Goal: Navigation & Orientation: Go to known website

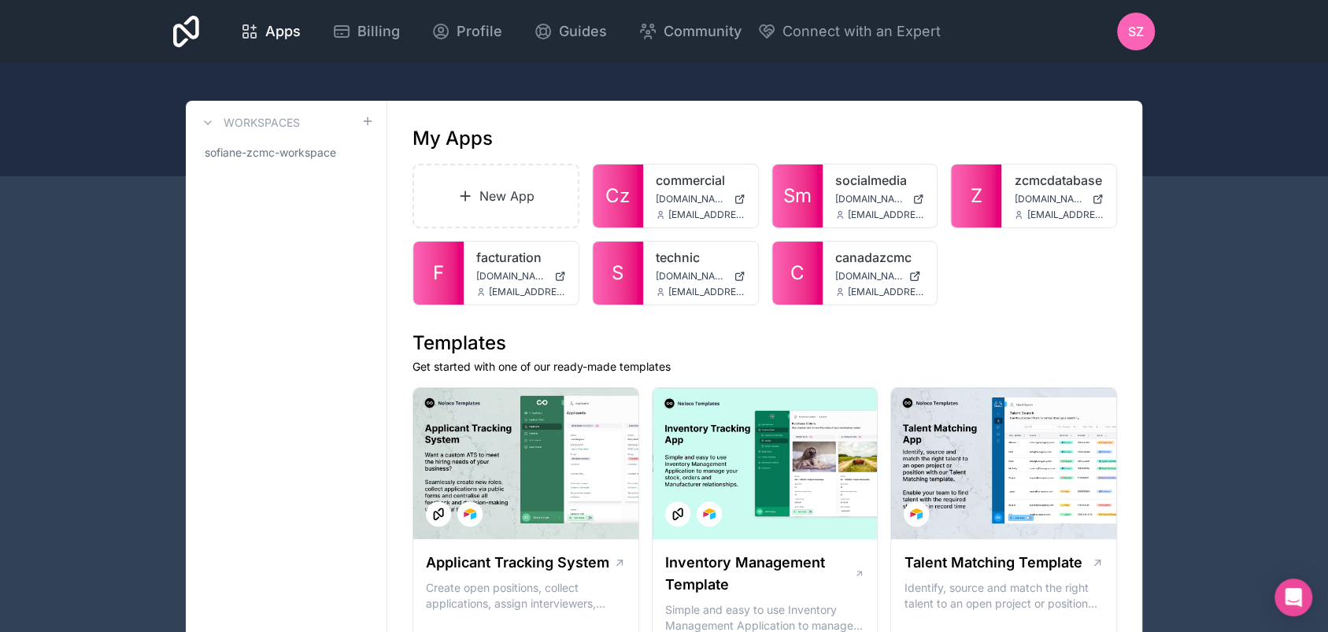
click at [846, 266] on div "canadazcmc canadazcmc.noloco.co contact@zcmc.io" at bounding box center [880, 273] width 115 height 63
click at [840, 270] on span "[DOMAIN_NAME]" at bounding box center [869, 276] width 68 height 13
click at [842, 258] on link "canadazcmc" at bounding box center [880, 257] width 90 height 19
click at [1009, 189] on div "zcmcdatabase [DOMAIN_NAME] [EMAIL_ADDRESS][DOMAIN_NAME]" at bounding box center [1059, 196] width 115 height 63
click at [1021, 197] on span "[DOMAIN_NAME]" at bounding box center [1050, 199] width 72 height 13
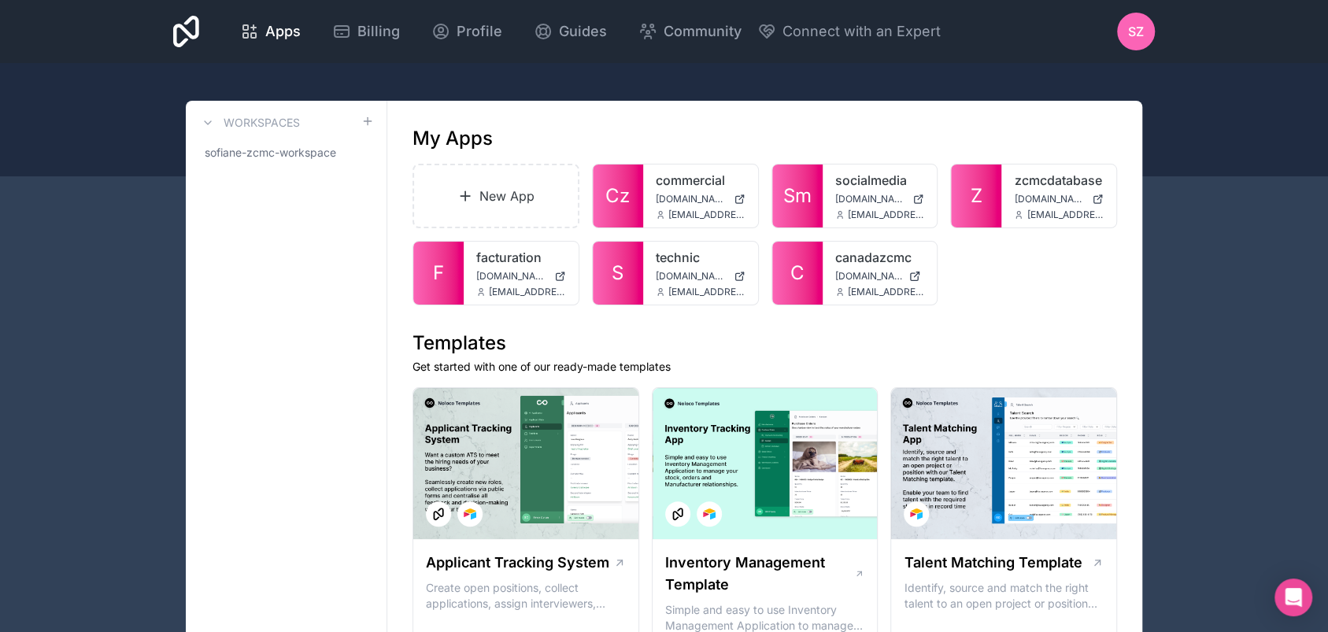
click at [665, 197] on span "[DOMAIN_NAME]" at bounding box center [692, 199] width 72 height 13
click at [1025, 200] on span "[DOMAIN_NAME]" at bounding box center [1050, 199] width 72 height 13
